Goal: Information Seeking & Learning: Learn about a topic

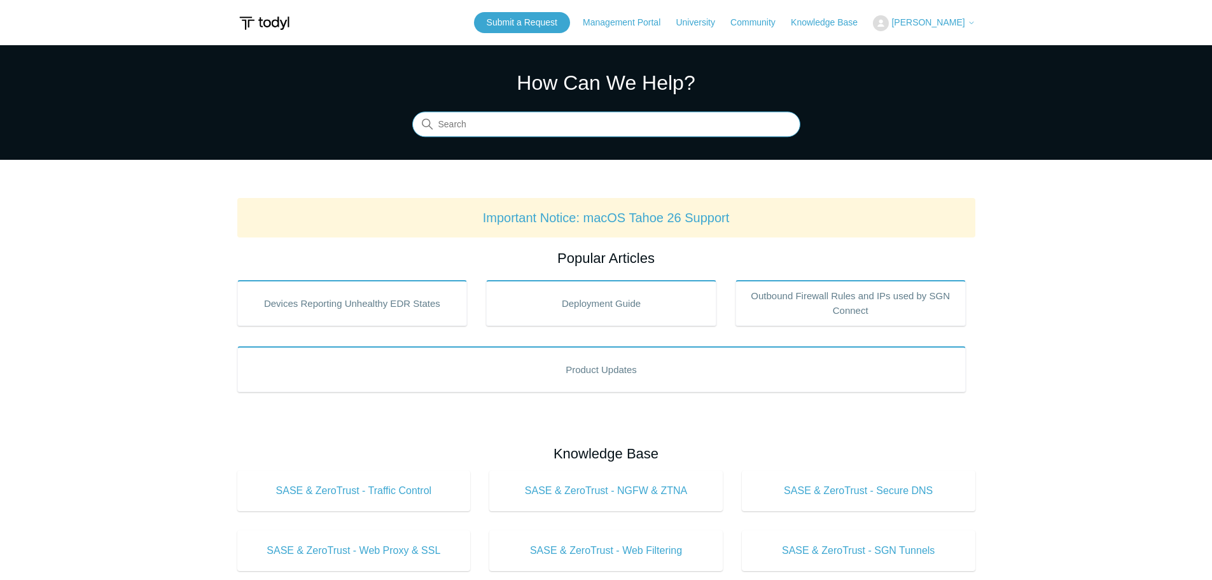
click at [607, 125] on input "Search" at bounding box center [606, 124] width 388 height 25
type input "block"
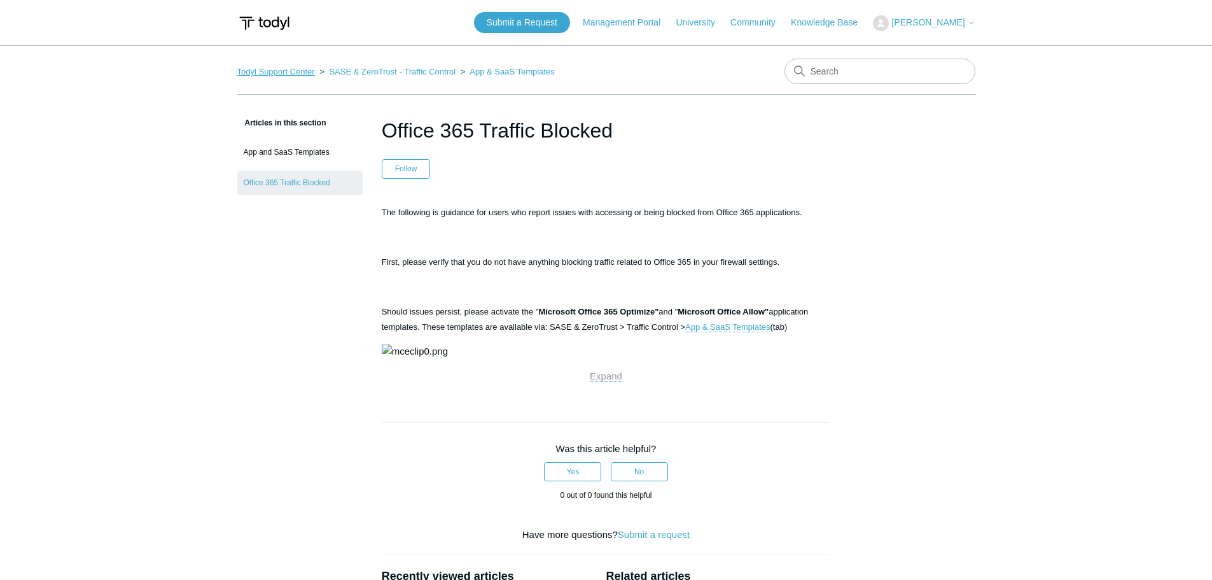
click at [293, 68] on link "Todyl Support Center" at bounding box center [276, 72] width 78 height 10
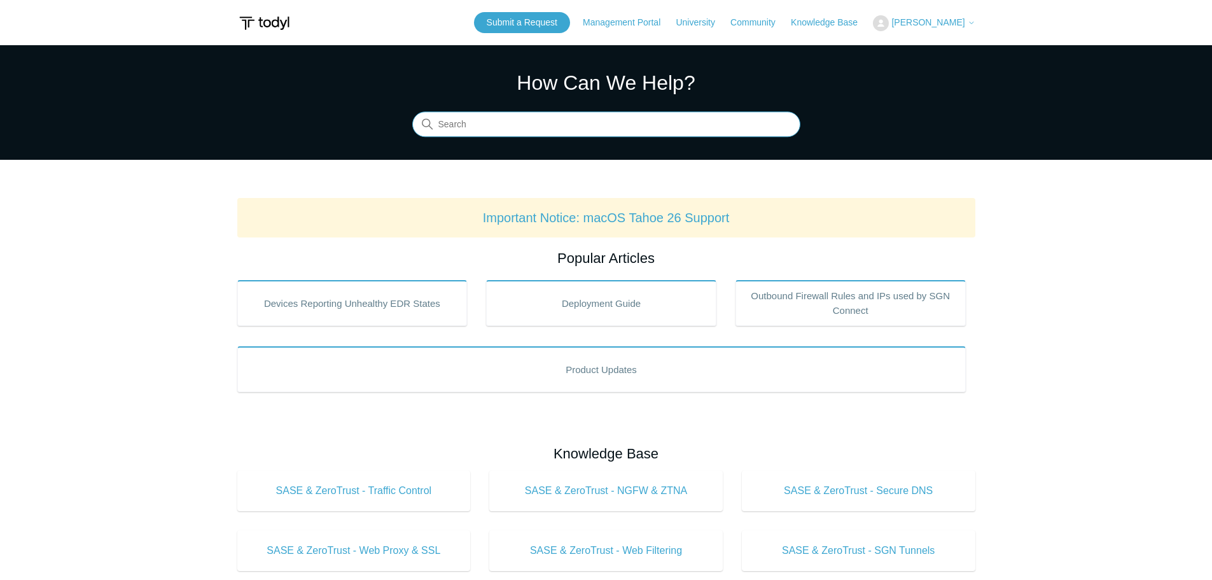
click at [600, 125] on input "Search" at bounding box center [606, 124] width 388 height 25
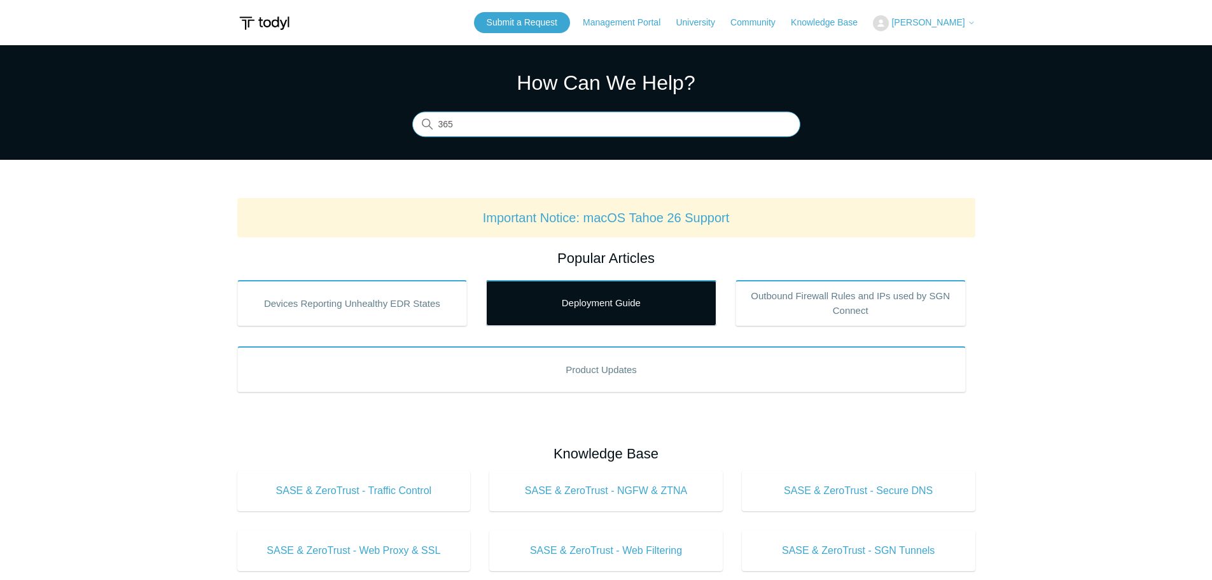
type input "365"
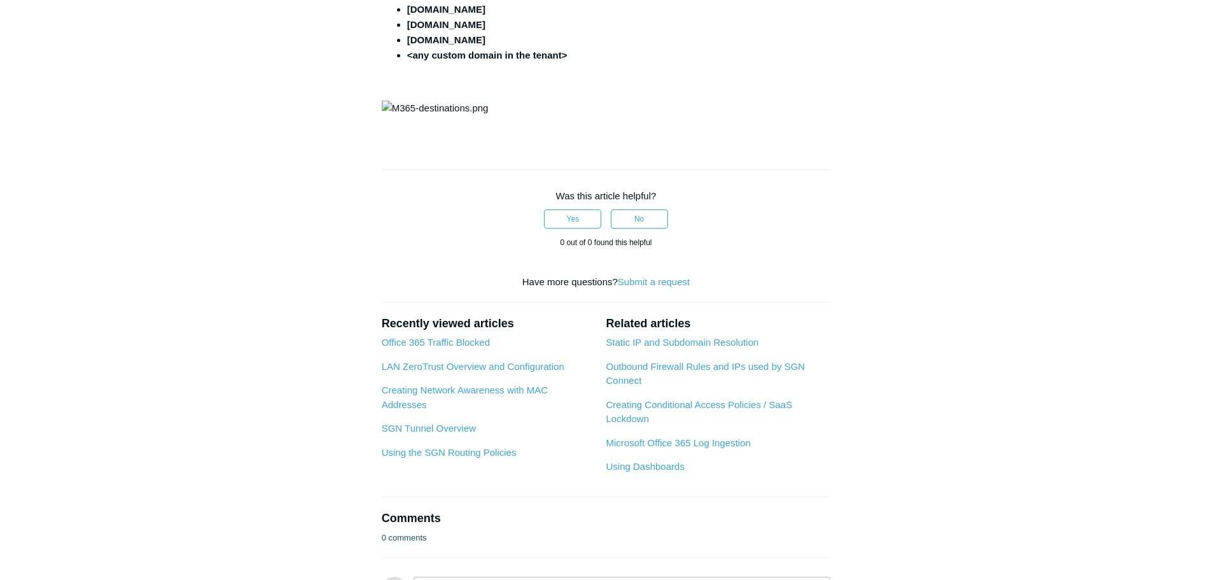
scroll to position [445, 0]
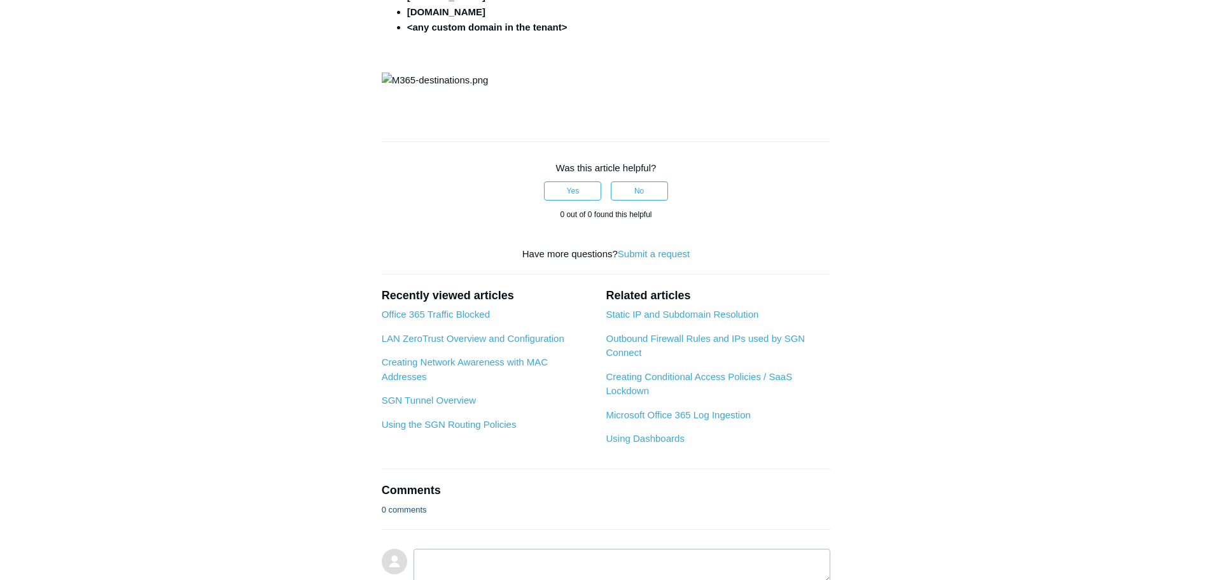
click at [489, 88] on img at bounding box center [435, 80] width 107 height 15
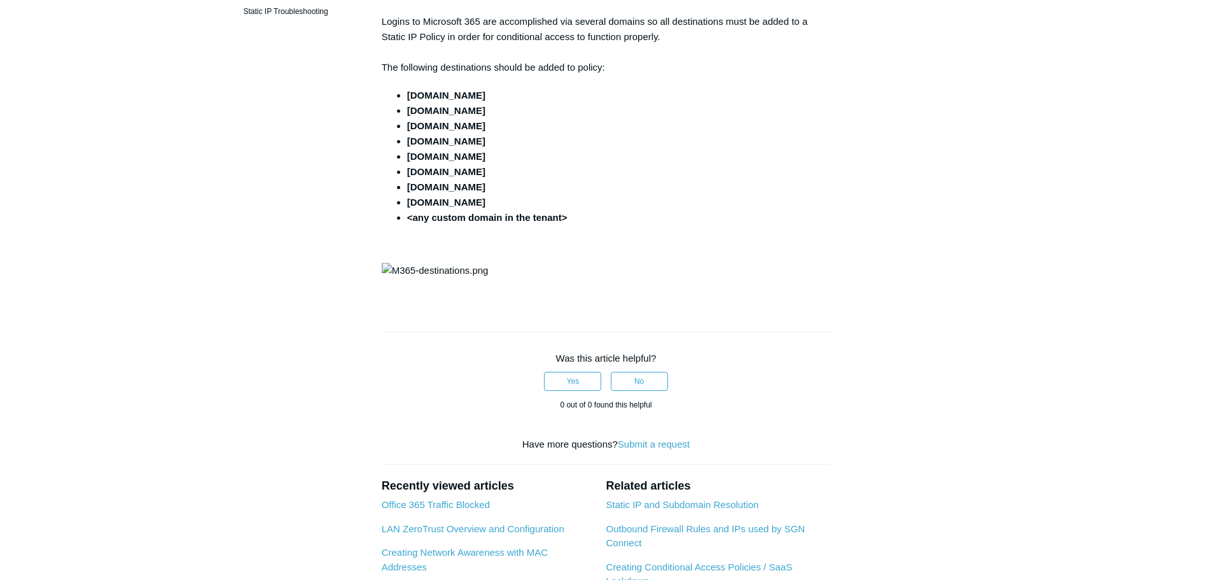
scroll to position [0, 0]
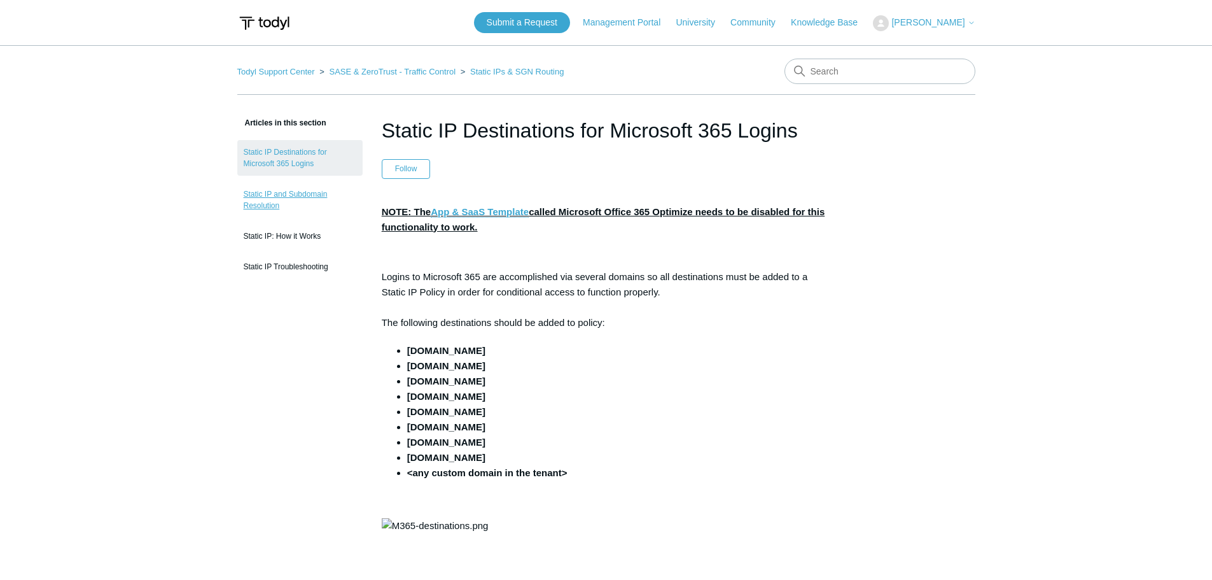
click at [293, 200] on link "Static IP and Subdomain Resolution" at bounding box center [299, 200] width 125 height 36
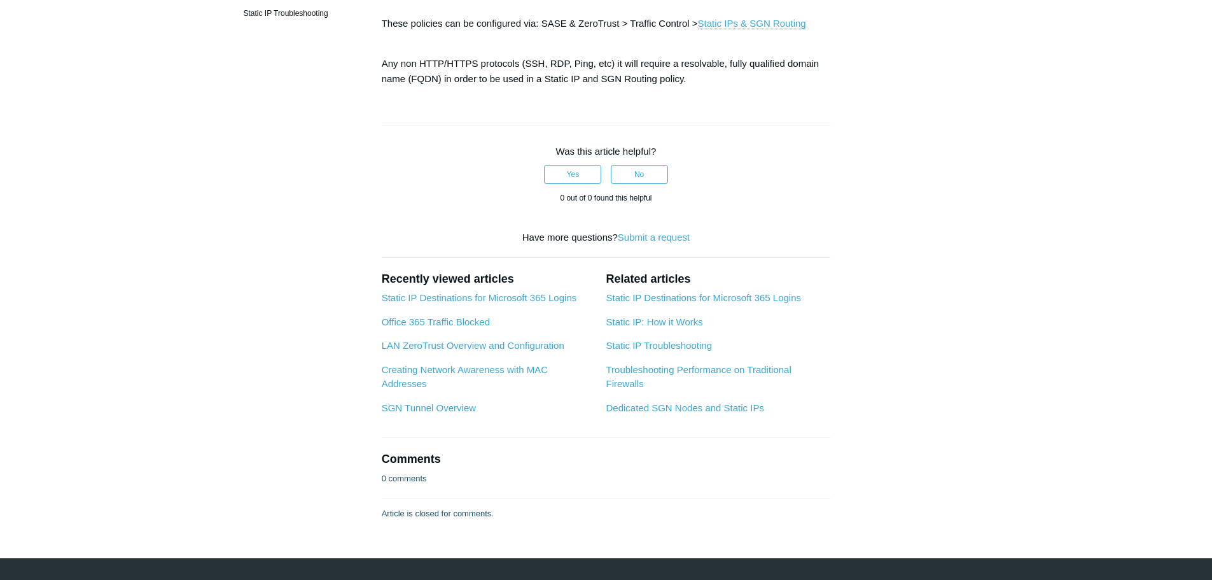
scroll to position [254, 0]
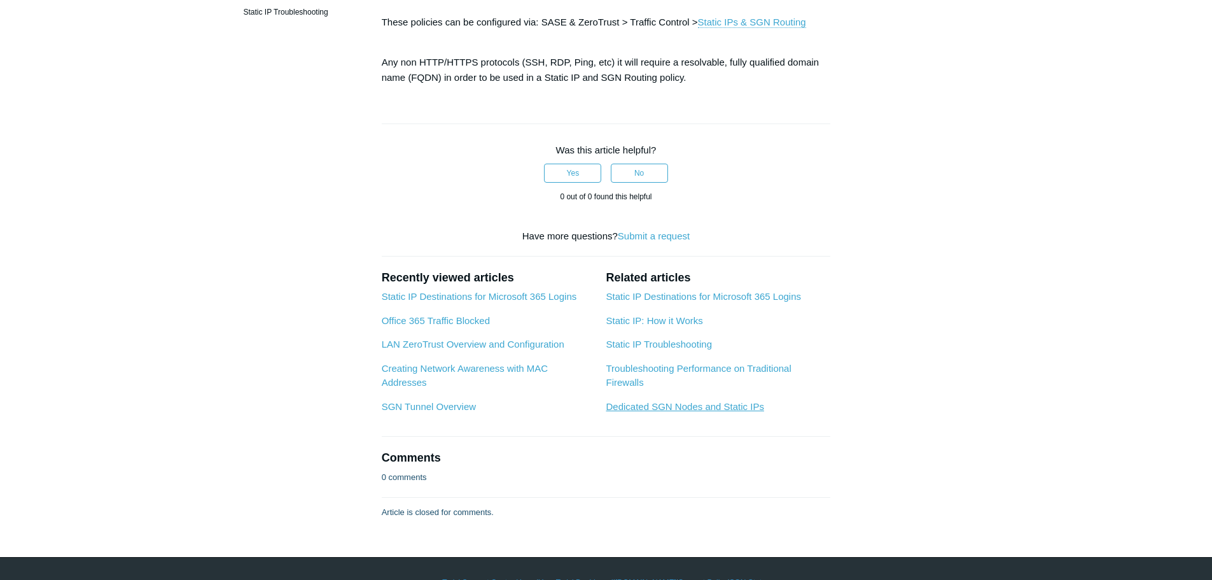
click at [697, 406] on link "Dedicated SGN Nodes and Static IPs" at bounding box center [685, 406] width 158 height 11
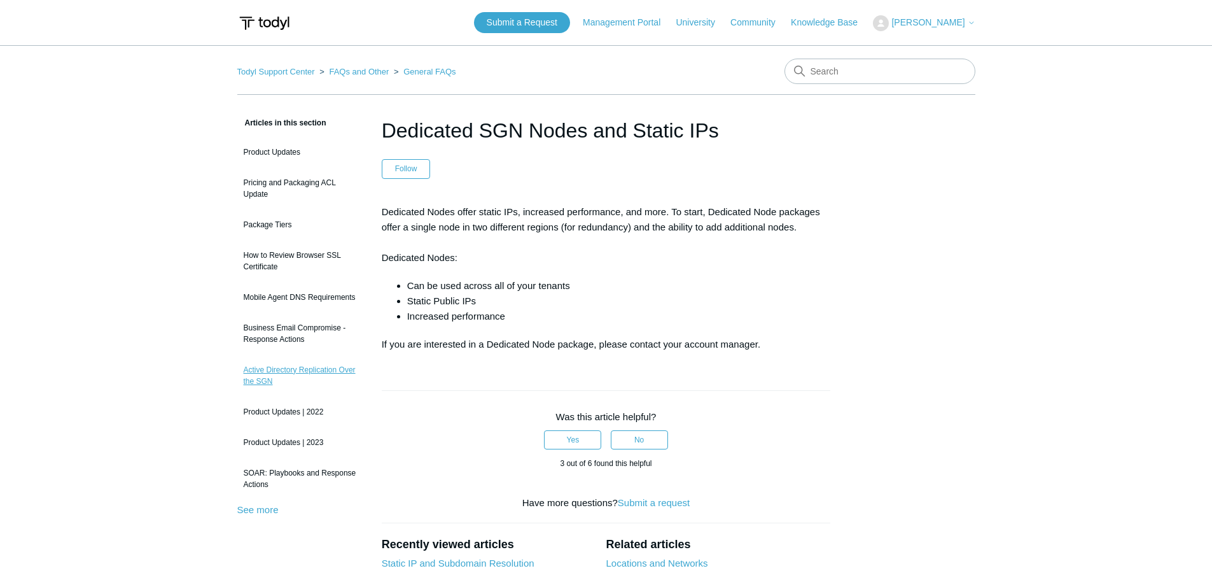
click at [263, 368] on link "Active Directory Replication Over the SGN" at bounding box center [299, 376] width 125 height 36
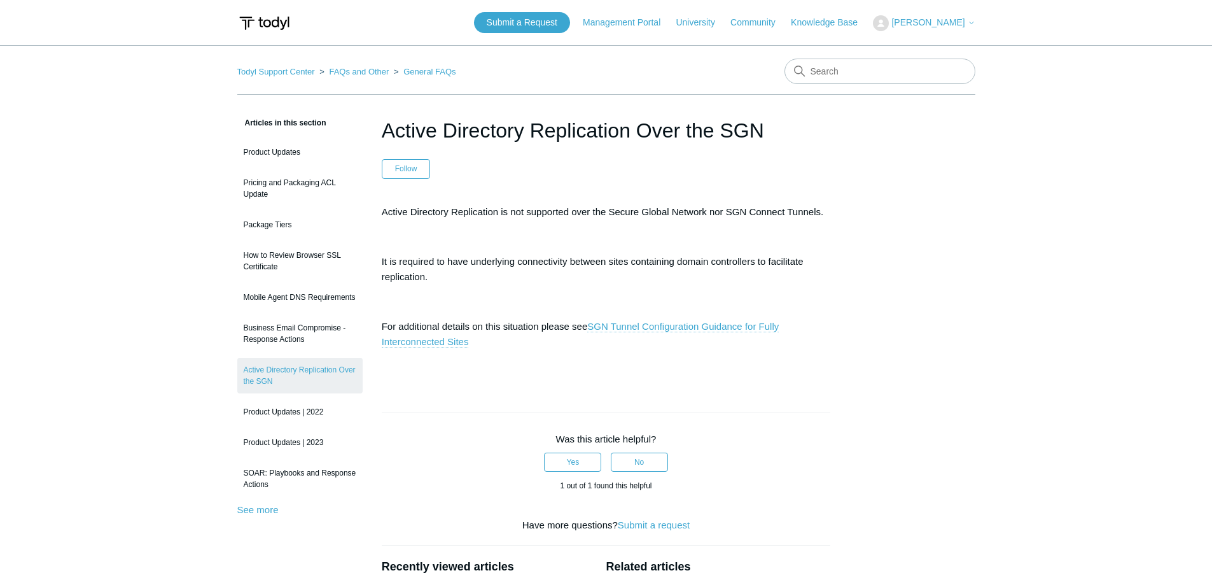
click at [669, 330] on link "SGN Tunnel Configuration Guidance for Fully Interconnected Sites" at bounding box center [581, 334] width 398 height 27
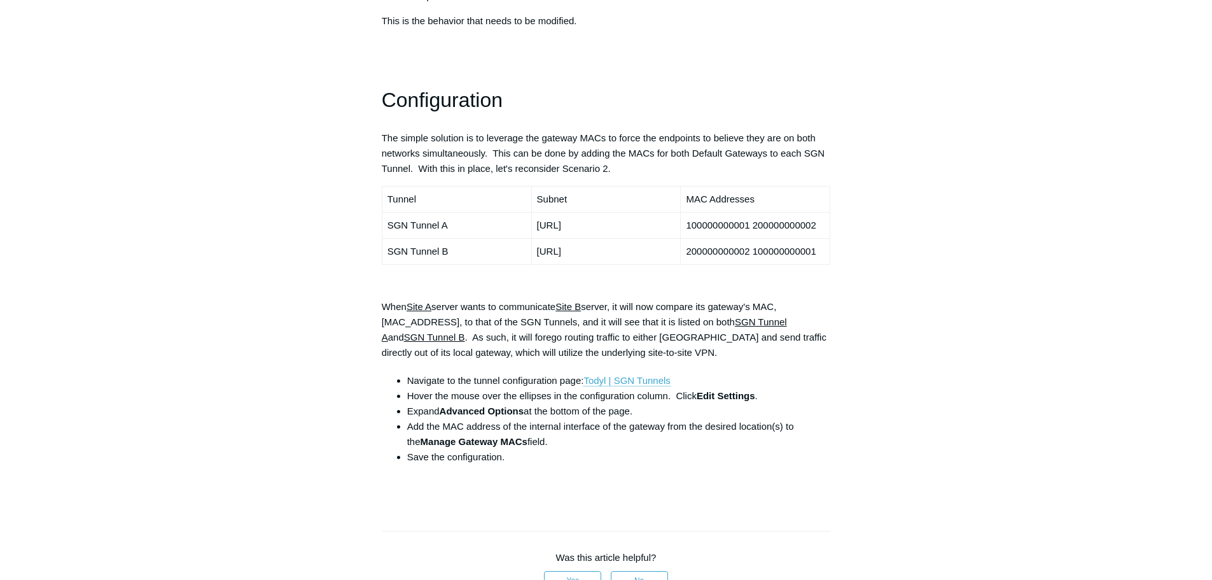
scroll to position [954, 0]
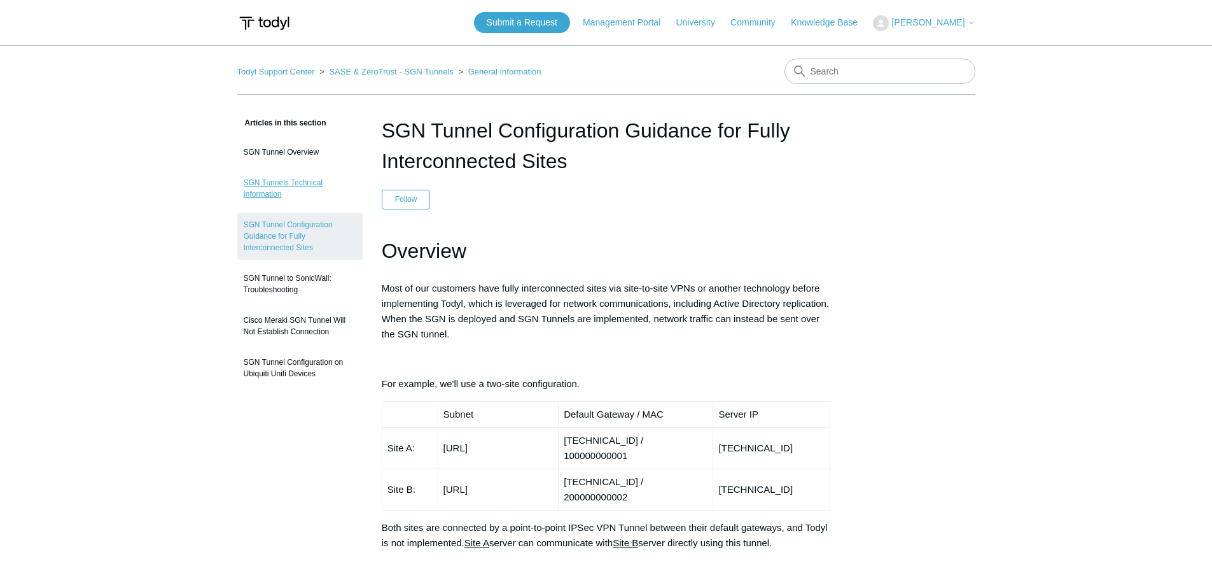
click at [295, 186] on link "SGN Tunnels Technical Information" at bounding box center [299, 188] width 125 height 36
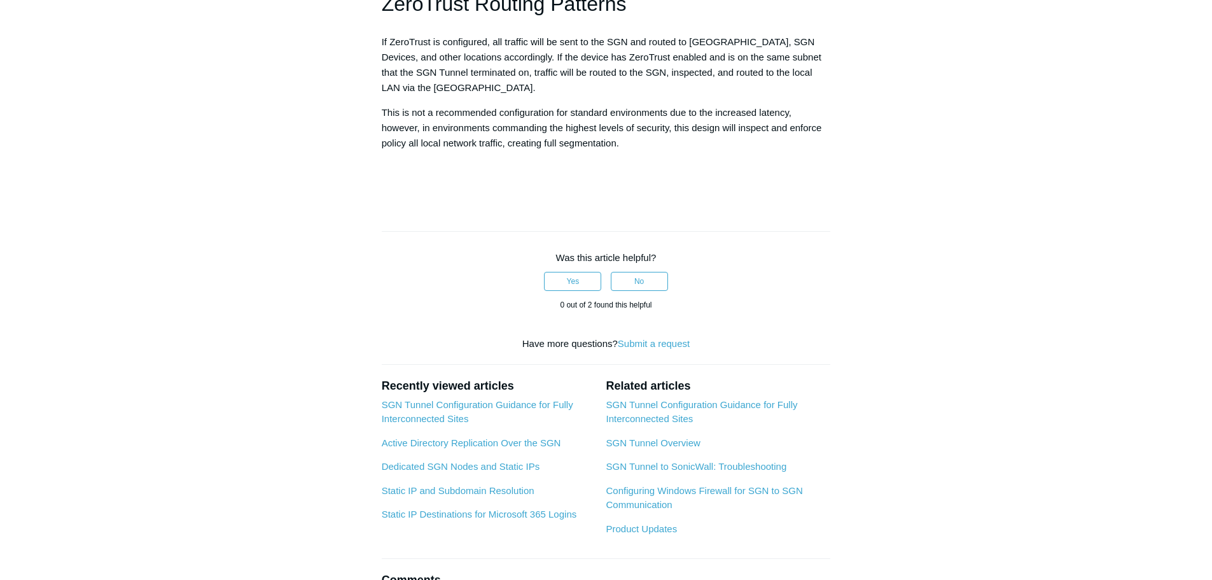
scroll to position [1272, 0]
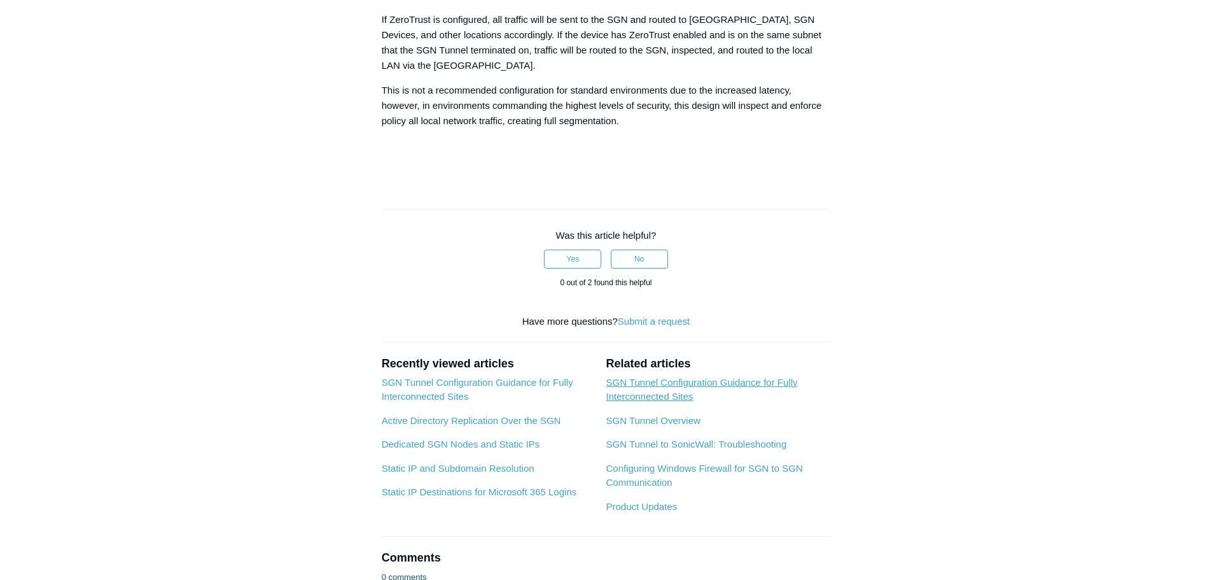
click at [726, 384] on link "SGN Tunnel Configuration Guidance for Fully Interconnected Sites" at bounding box center [701, 389] width 191 height 25
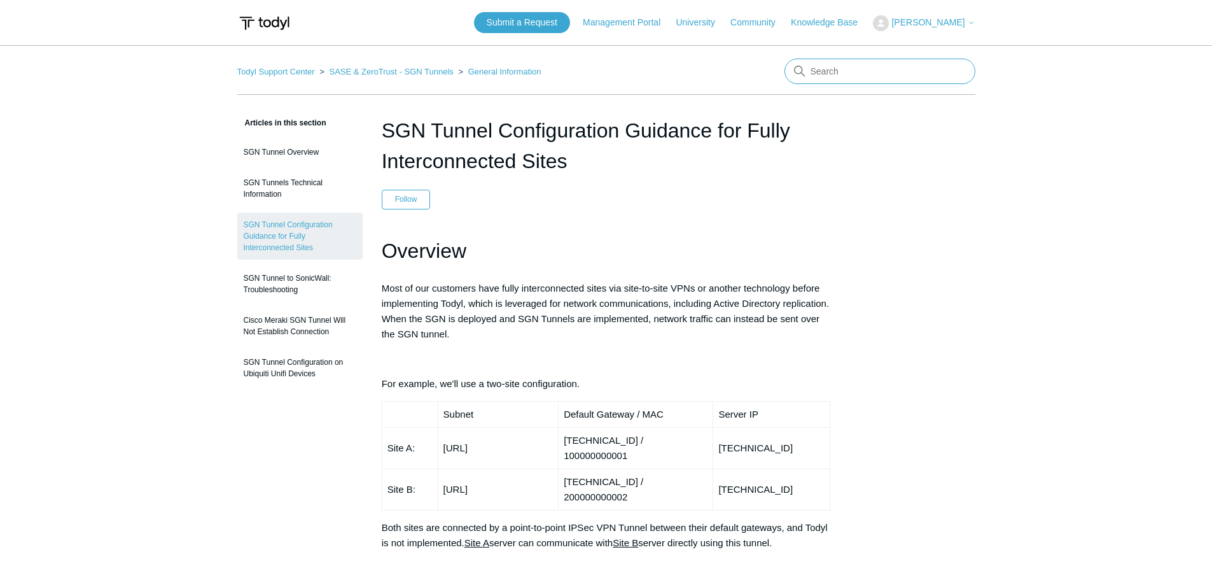
click at [833, 68] on input "Search" at bounding box center [879, 71] width 191 height 25
type input "365 lock down"
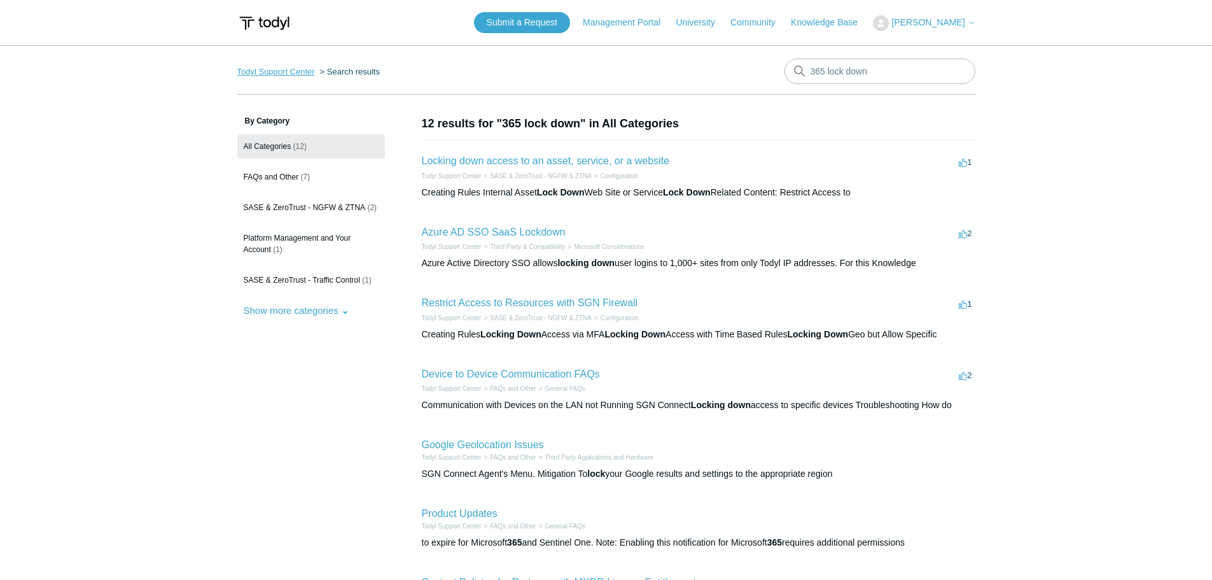
click at [274, 71] on link "Todyl Support Center" at bounding box center [276, 72] width 78 height 10
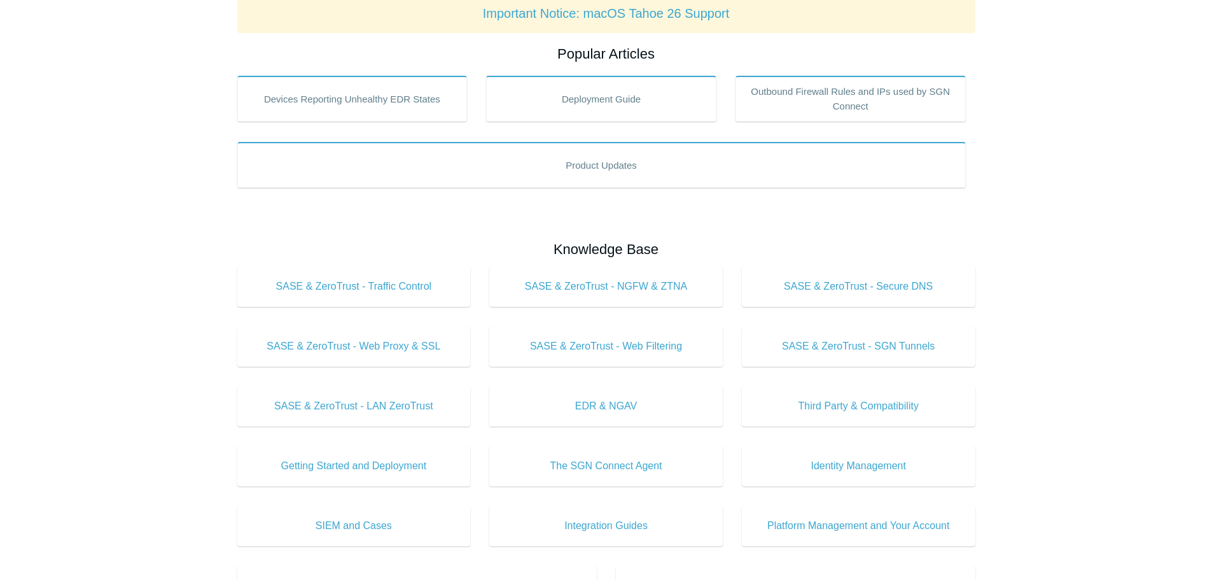
scroll to position [318, 0]
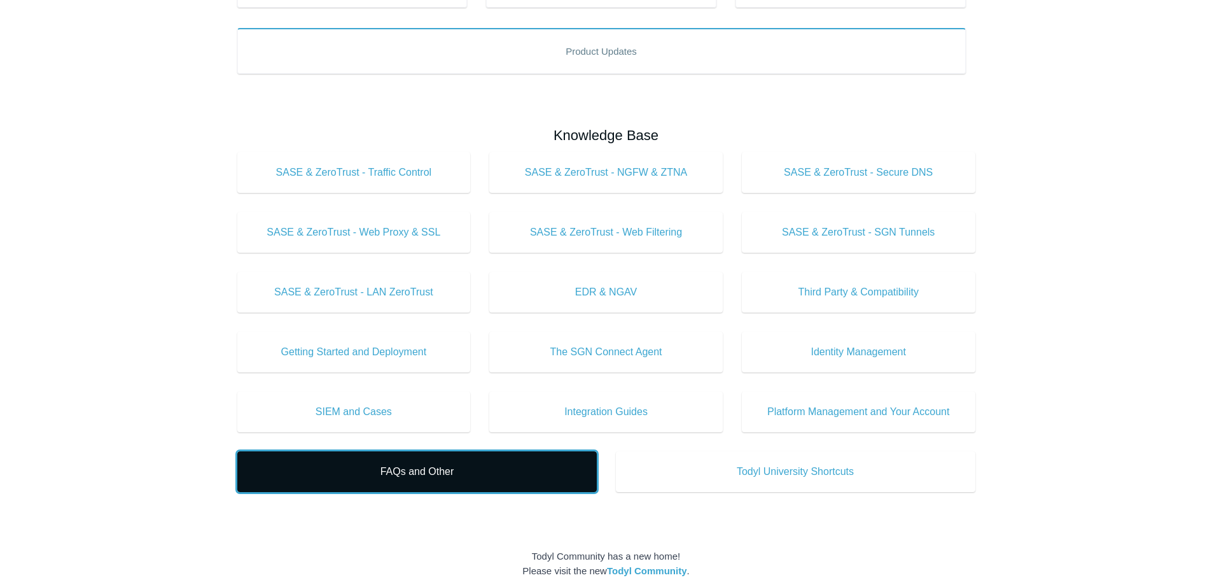
click at [445, 469] on span "FAQs and Other" at bounding box center [416, 471] width 321 height 15
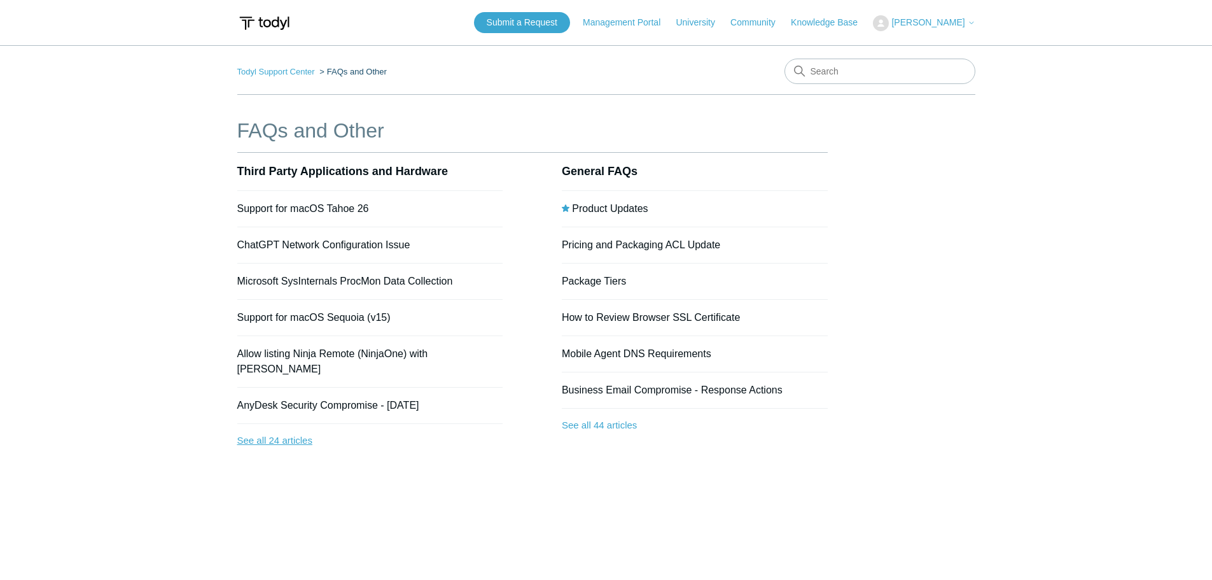
click at [287, 428] on link "See all 24 articles" at bounding box center [370, 441] width 266 height 34
click at [628, 426] on link "See all 44 articles" at bounding box center [695, 425] width 266 height 34
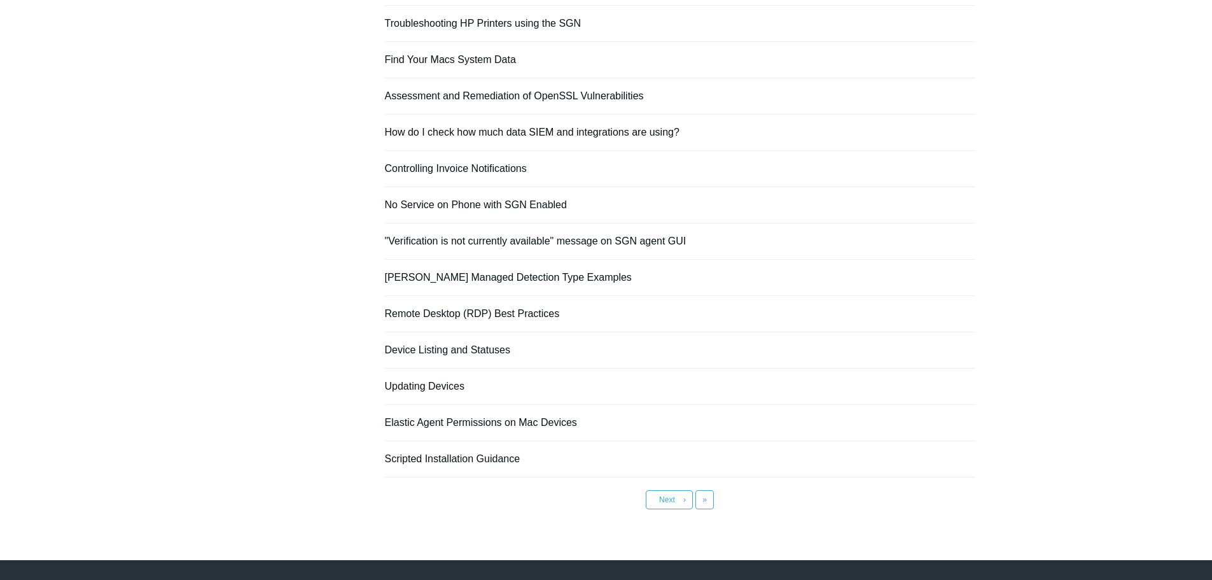
scroll to position [794, 0]
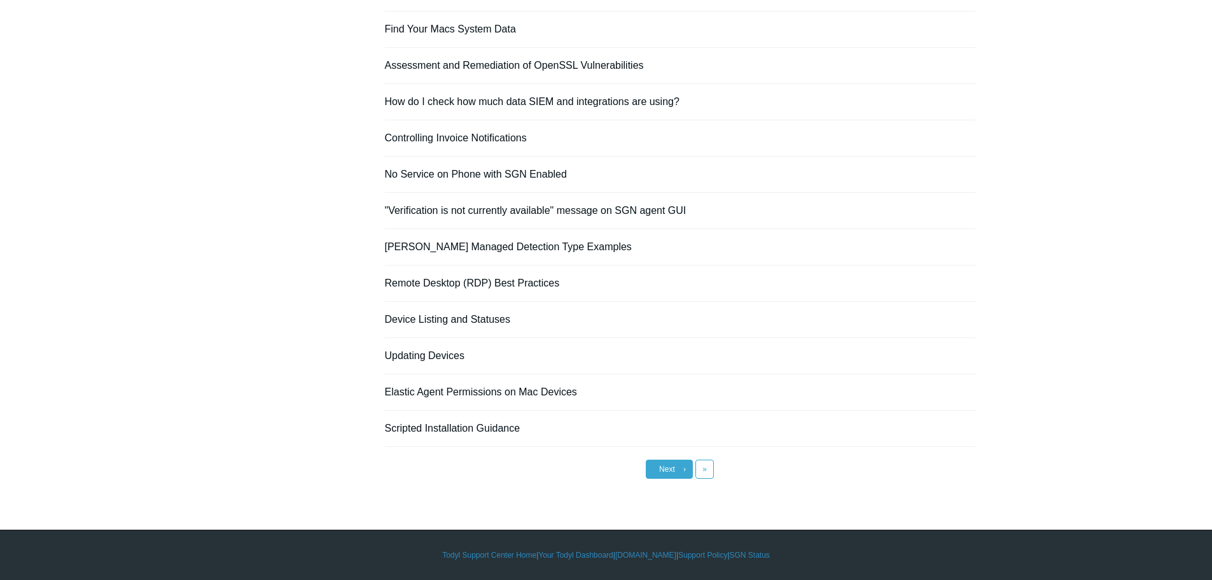
click at [662, 469] on span "Next" at bounding box center [667, 468] width 16 height 9
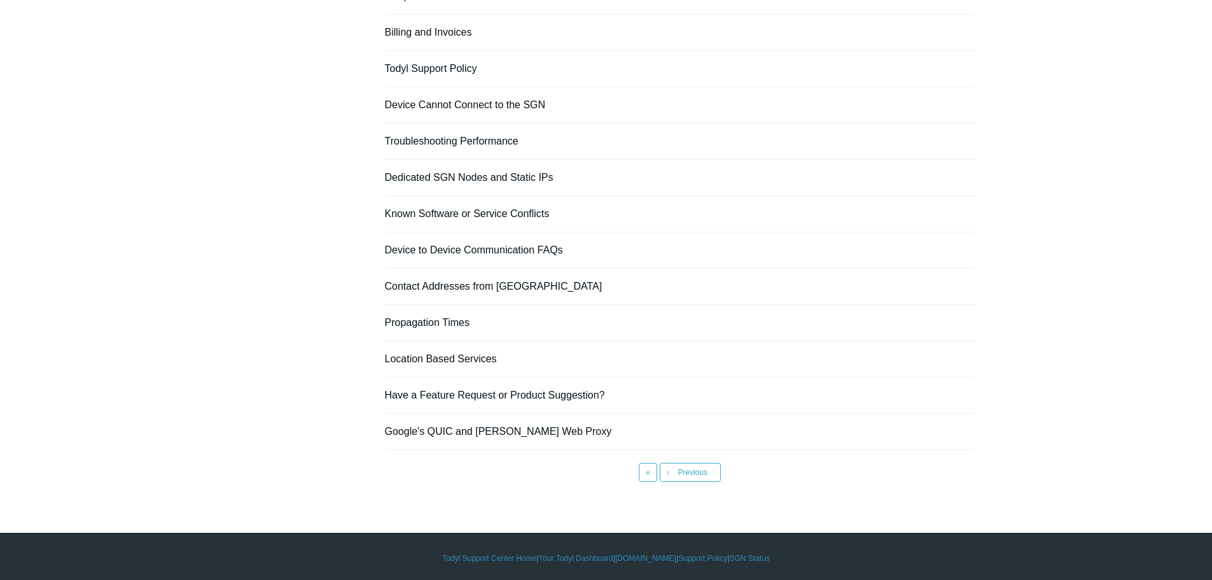
scroll to position [214, 0]
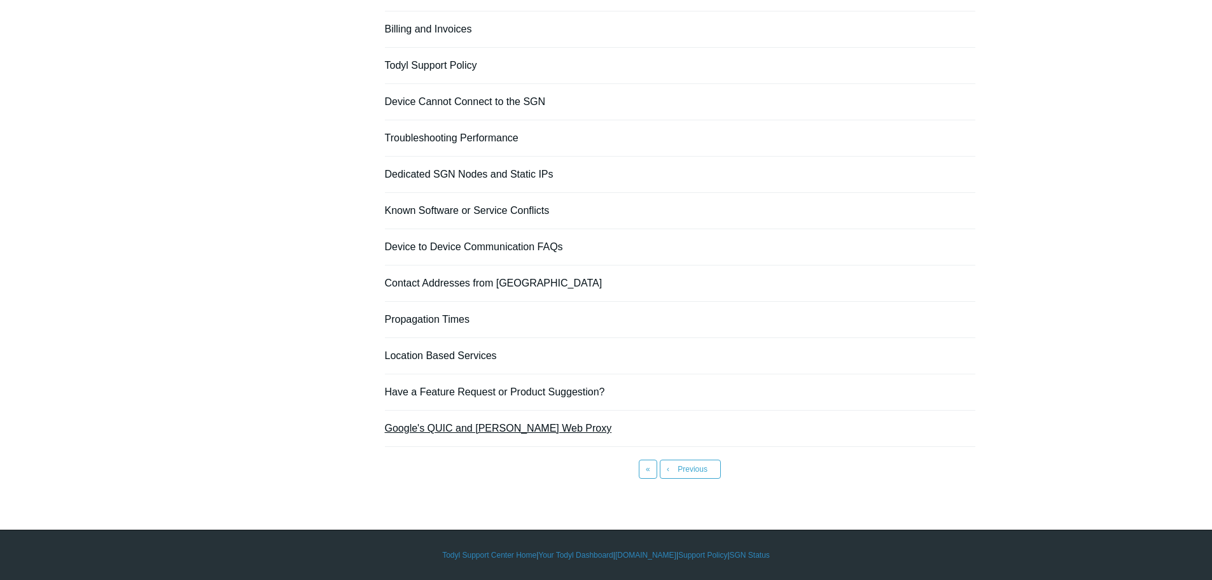
click at [507, 431] on link "Google's QUIC and Todyl Web Proxy" at bounding box center [498, 427] width 227 height 11
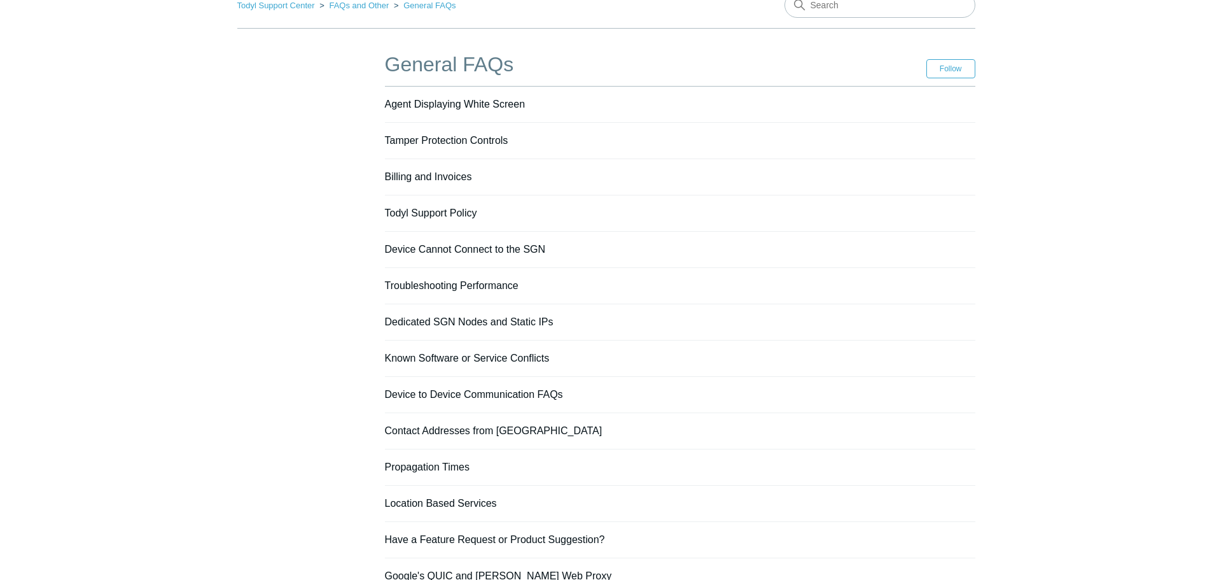
scroll to position [0, 0]
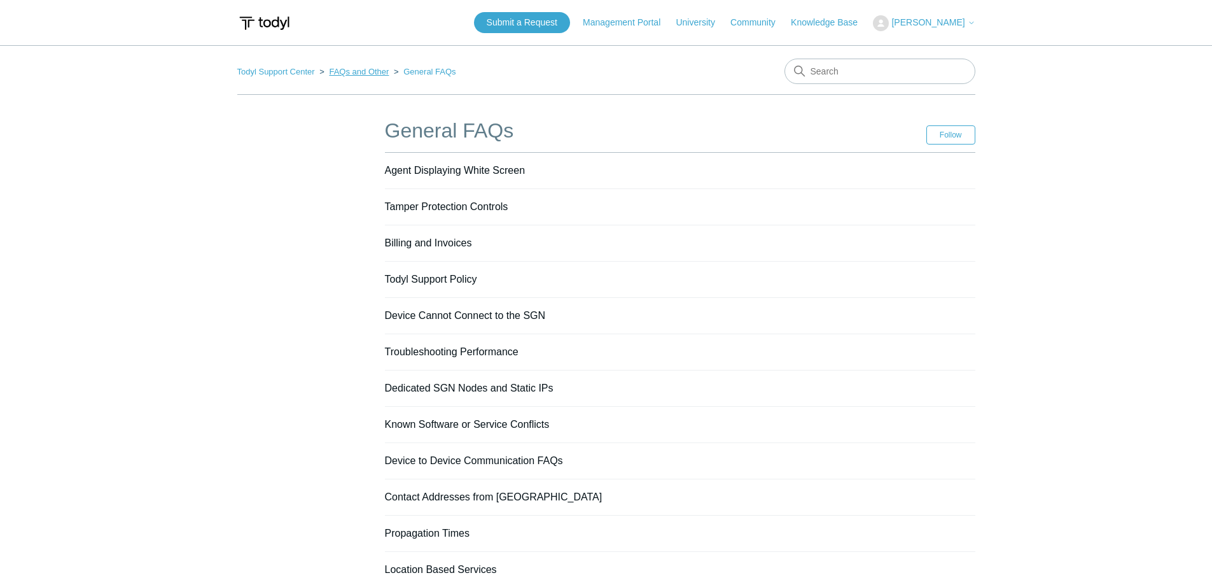
click at [347, 71] on link "FAQs and Other" at bounding box center [359, 72] width 60 height 10
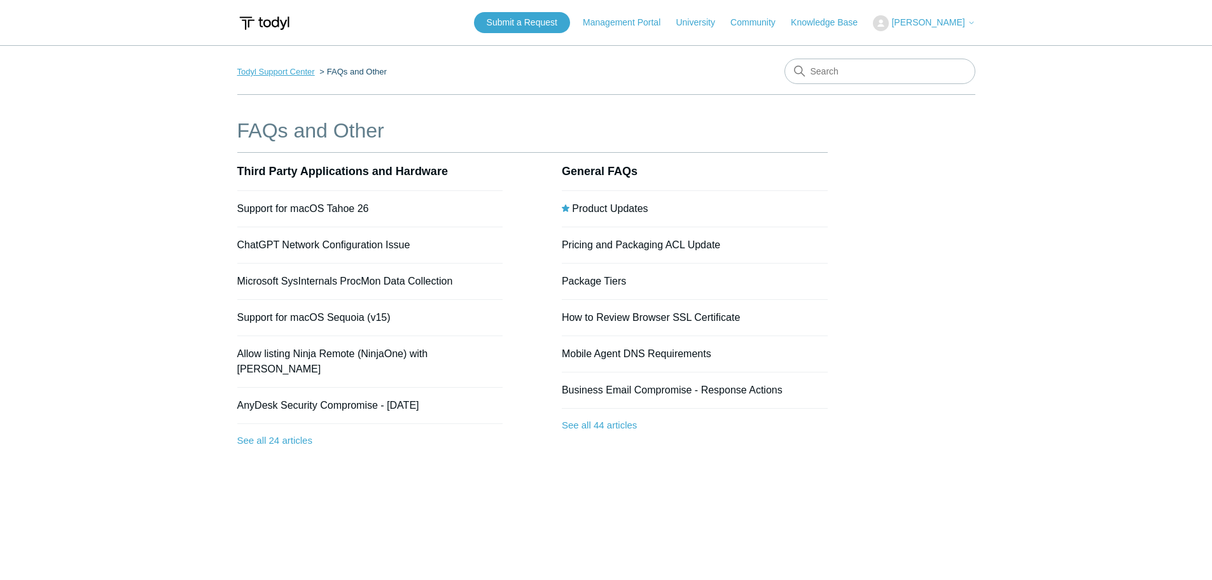
click at [296, 71] on link "Todyl Support Center" at bounding box center [276, 72] width 78 height 10
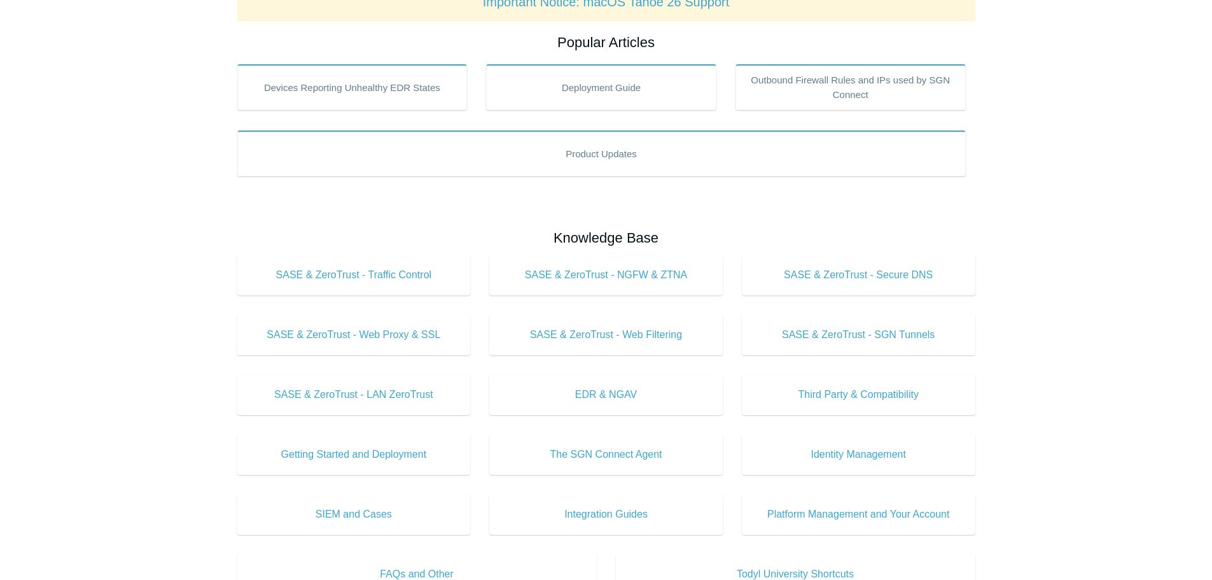
scroll to position [127, 0]
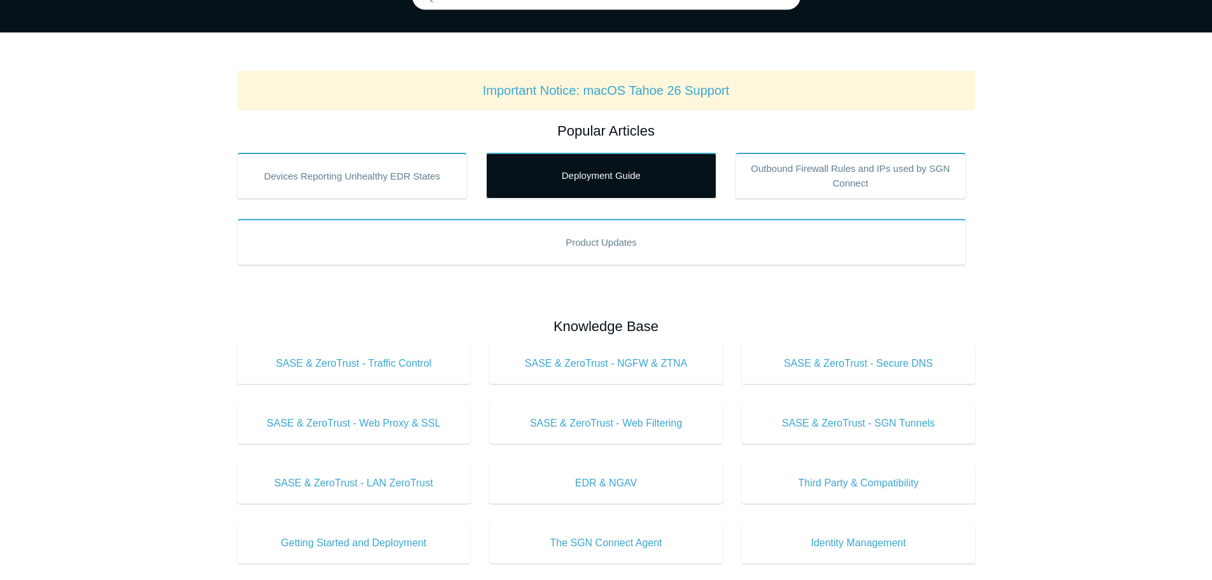
click at [581, 181] on link "Deployment Guide" at bounding box center [601, 176] width 230 height 46
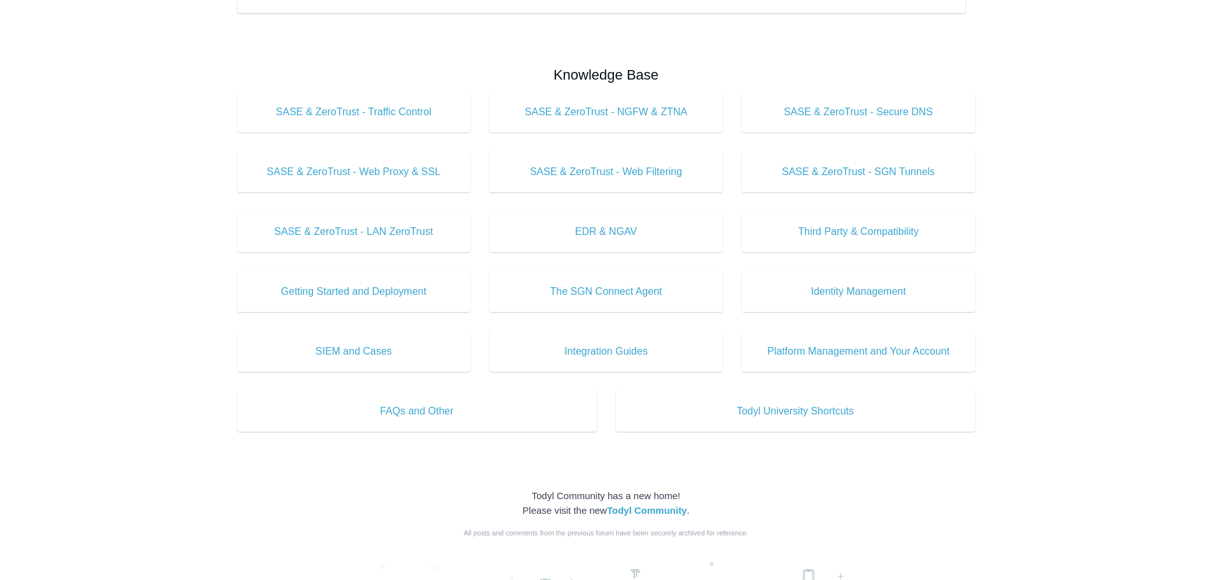
scroll to position [382, 0]
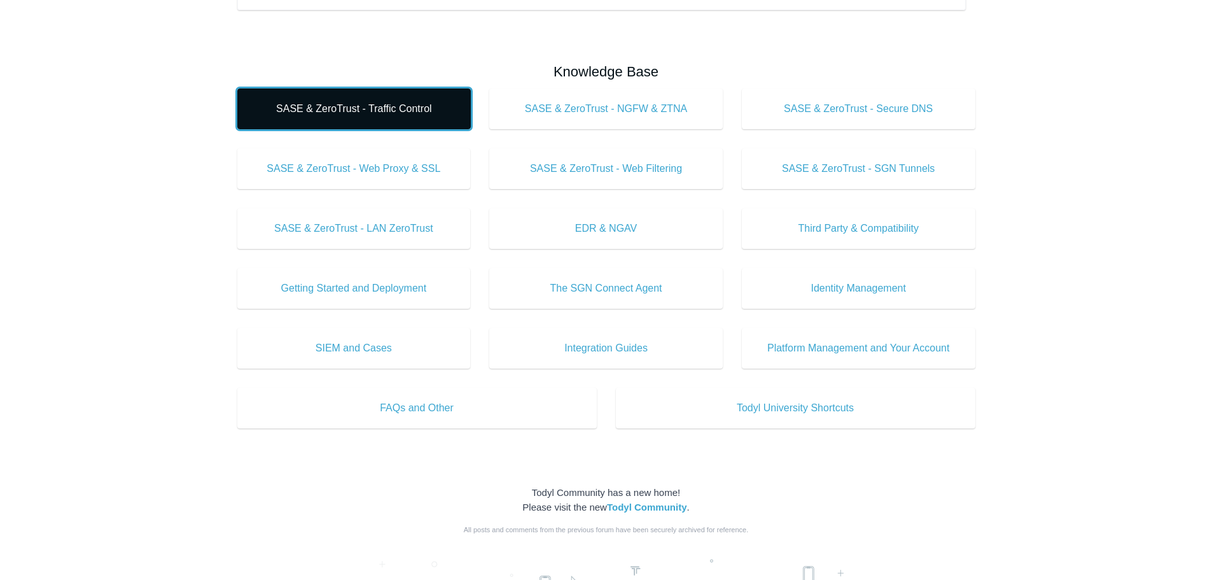
click at [373, 106] on span "SASE & ZeroTrust - Traffic Control" at bounding box center [353, 108] width 195 height 15
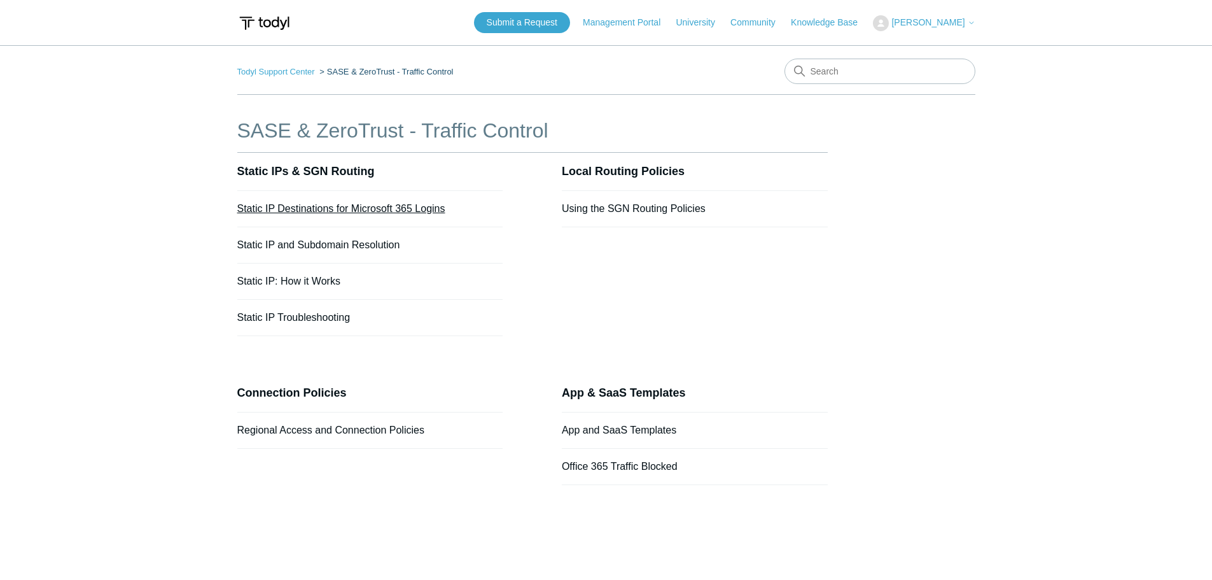
click at [399, 211] on link "Static IP Destinations for Microsoft 365 Logins" at bounding box center [341, 208] width 208 height 11
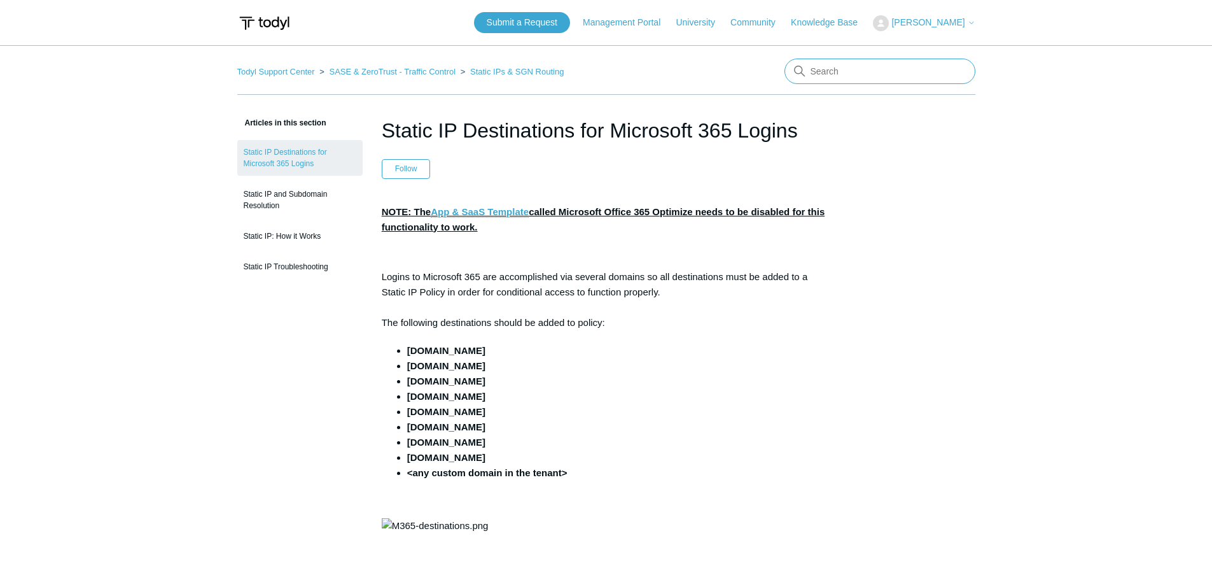
click at [837, 73] on input "Search" at bounding box center [879, 71] width 191 height 25
type input "365"
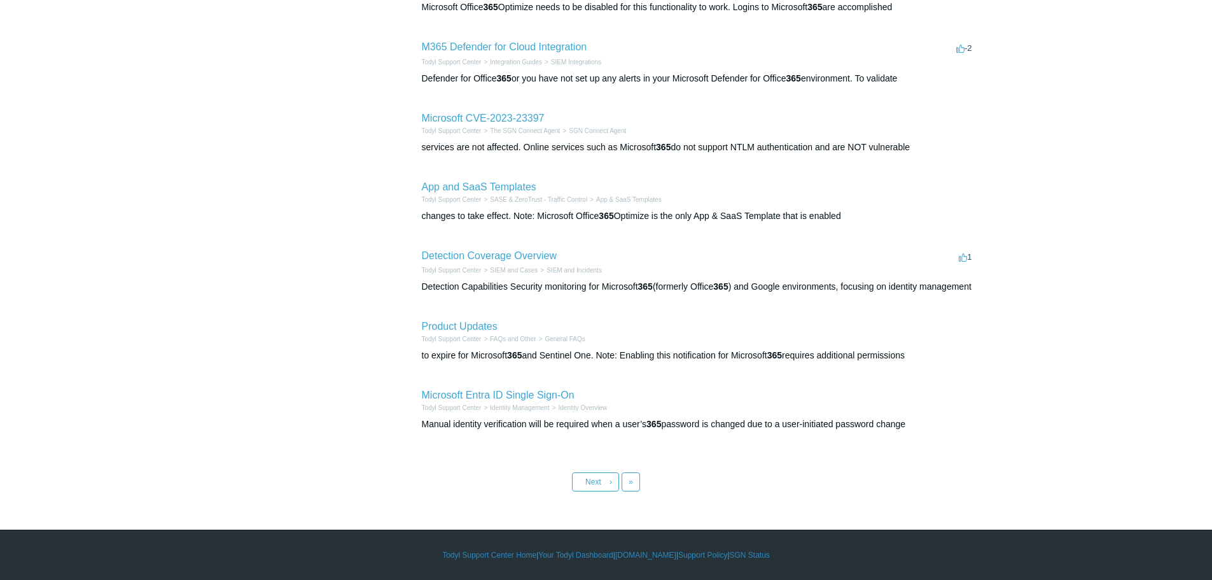
scroll to position [406, 0]
click at [599, 484] on span "Next" at bounding box center [593, 481] width 16 height 9
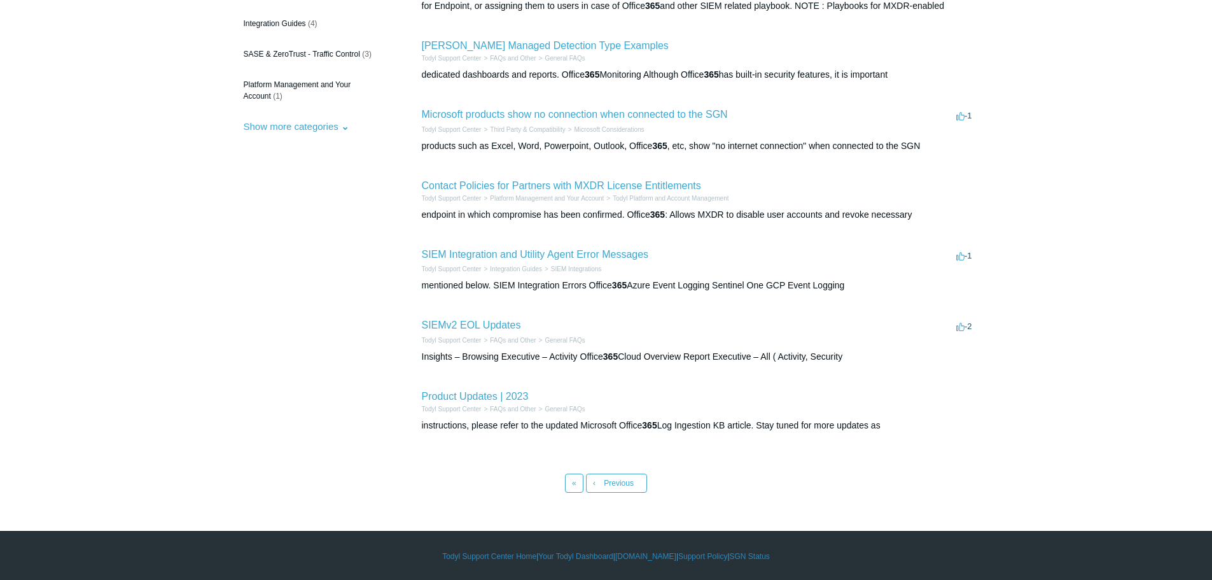
scroll to position [185, 0]
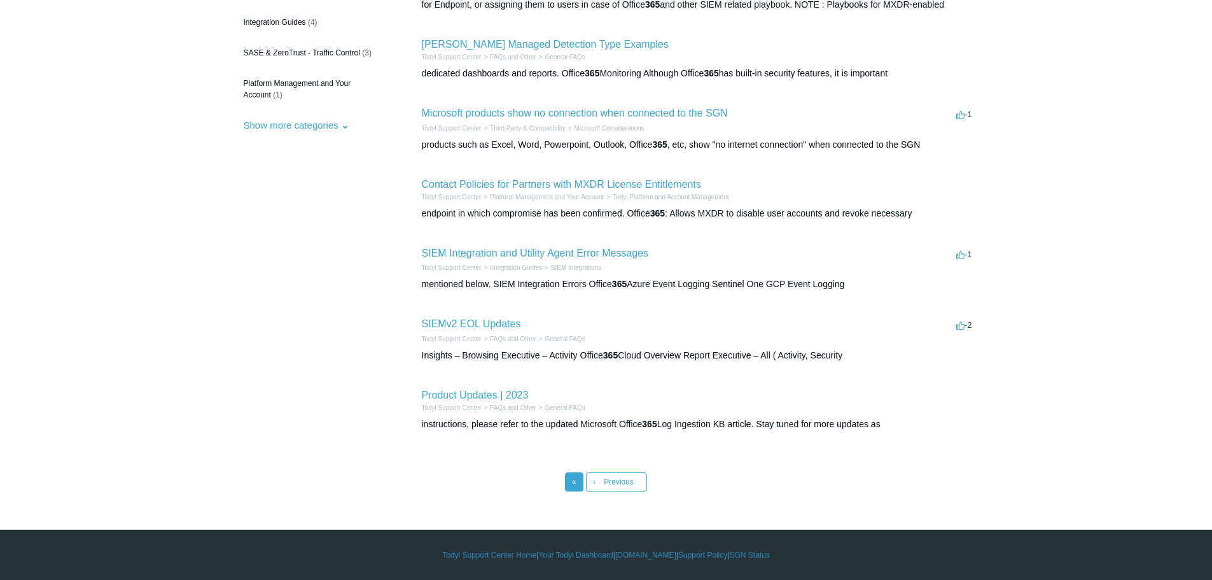
click at [576, 485] on span "«" at bounding box center [574, 481] width 4 height 9
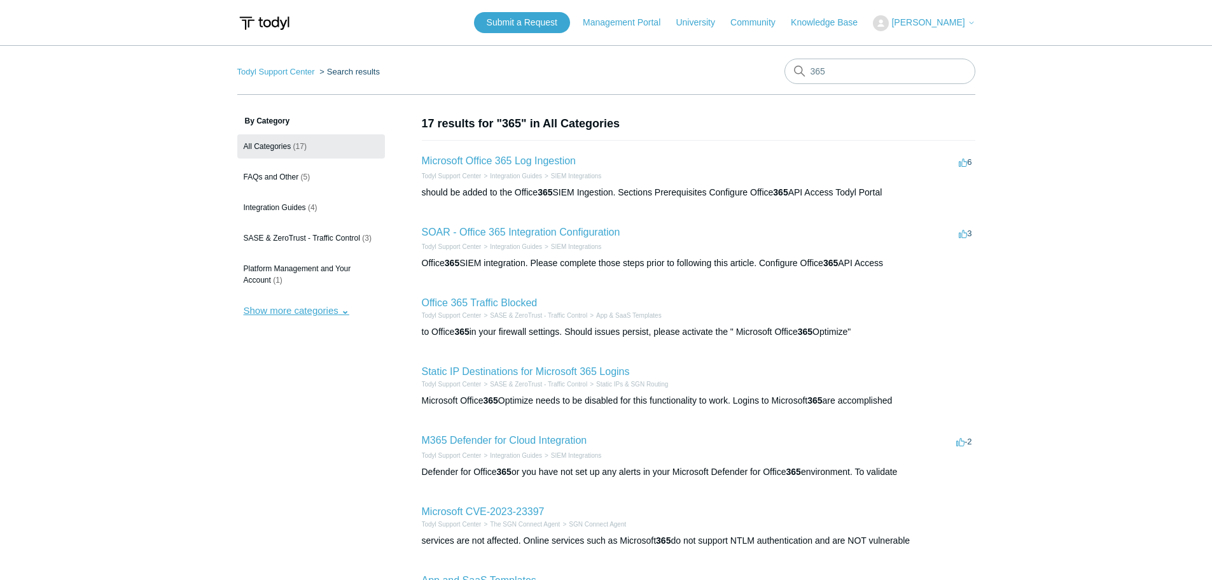
click at [320, 312] on button "Show more categories" at bounding box center [296, 310] width 118 height 24
